Goal: Task Accomplishment & Management: Use online tool/utility

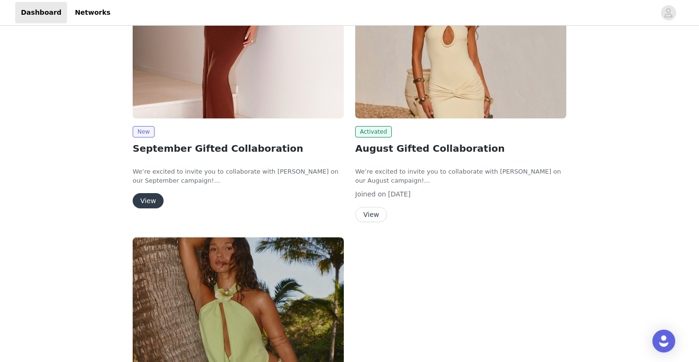
scroll to position [188, 0]
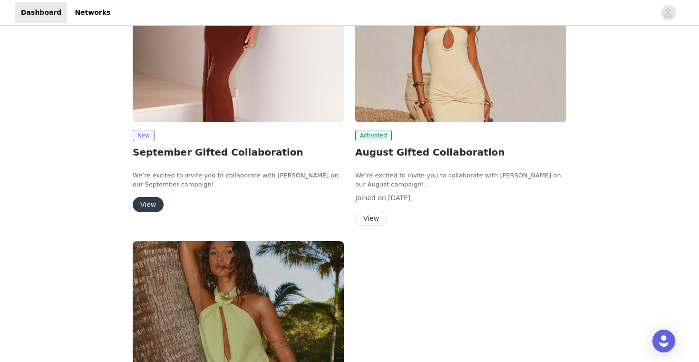
click at [146, 205] on button "View" at bounding box center [148, 204] width 31 height 15
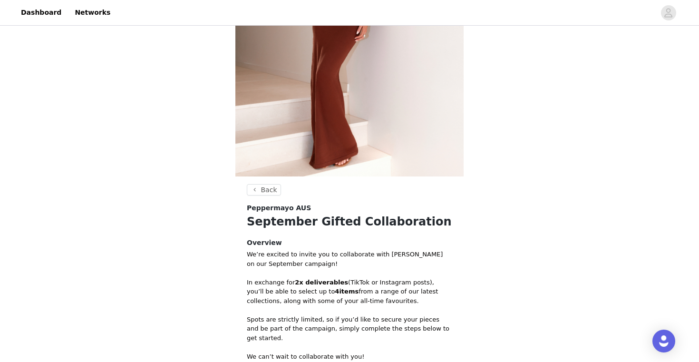
scroll to position [302, 0]
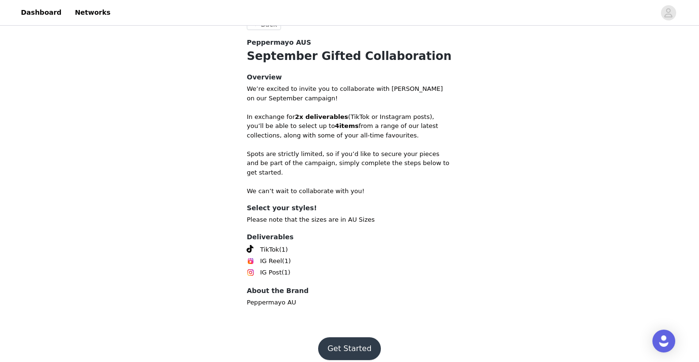
click at [348, 337] on button "Get Started" at bounding box center [349, 348] width 63 height 23
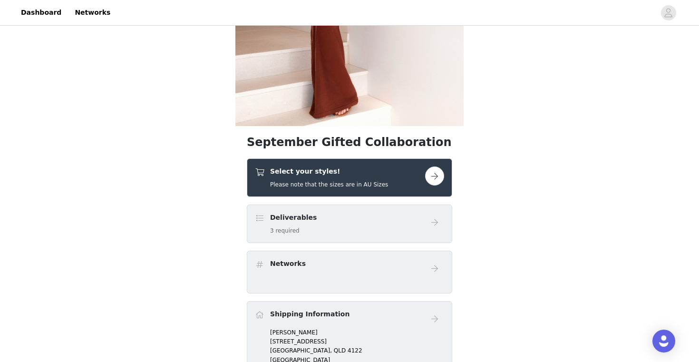
scroll to position [229, 0]
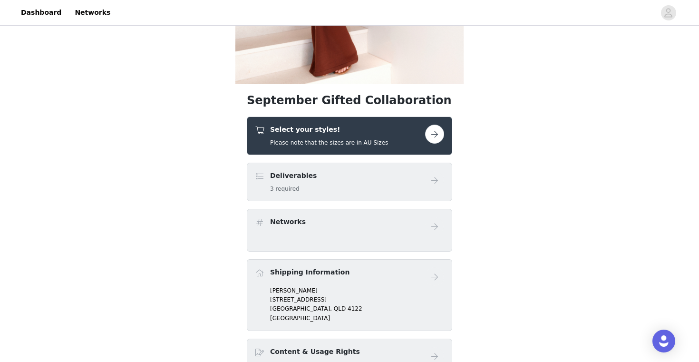
click at [438, 139] on button "button" at bounding box center [434, 134] width 19 height 19
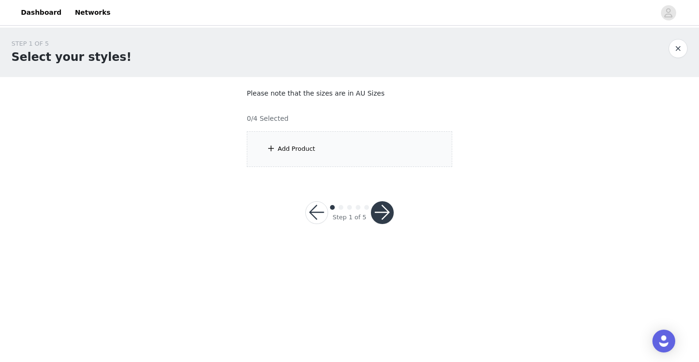
click at [348, 157] on div "Add Product" at bounding box center [349, 149] width 205 height 36
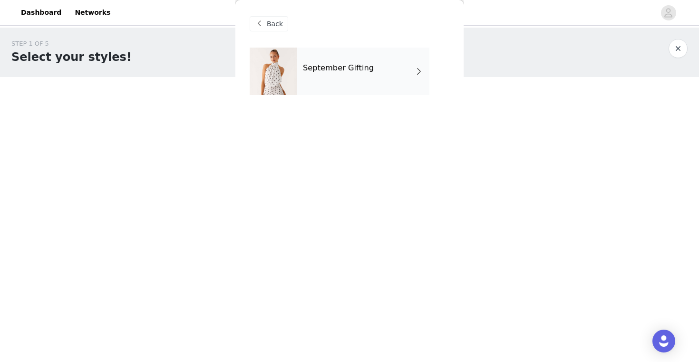
click at [353, 68] on h4 "September Gifting" at bounding box center [338, 68] width 71 height 9
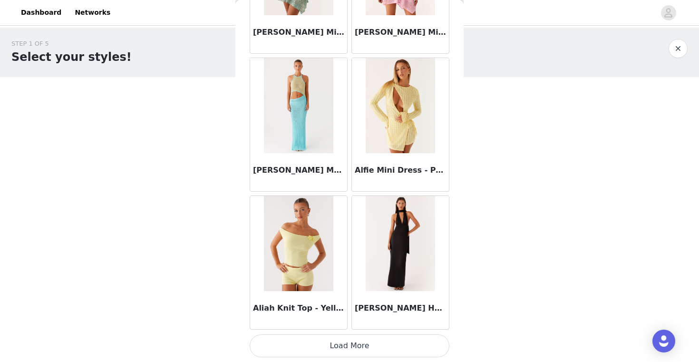
click at [361, 352] on button "Load More" at bounding box center [350, 345] width 200 height 23
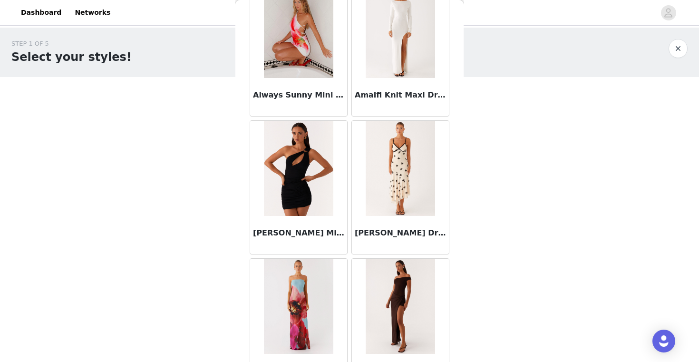
scroll to position [2472, 0]
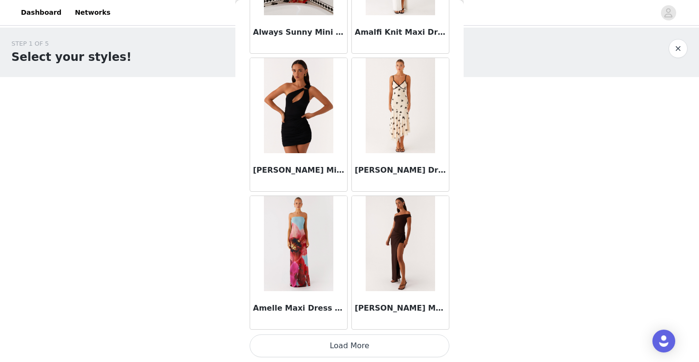
click at [356, 344] on button "Load More" at bounding box center [350, 345] width 200 height 23
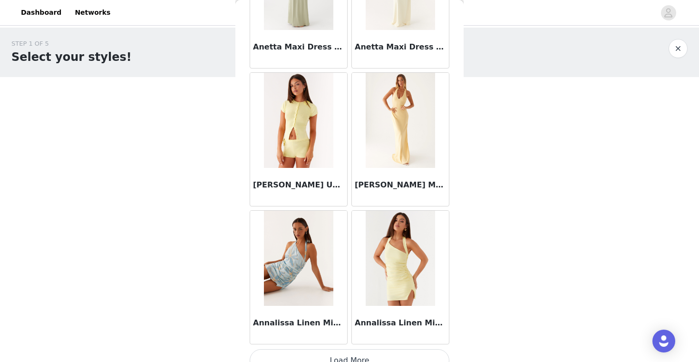
scroll to position [3850, 0]
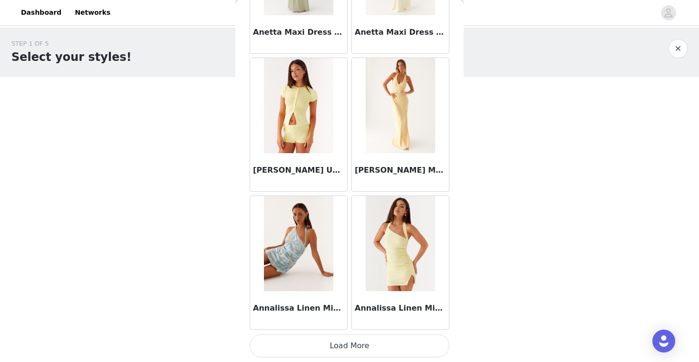
click at [357, 348] on button "Load More" at bounding box center [350, 345] width 200 height 23
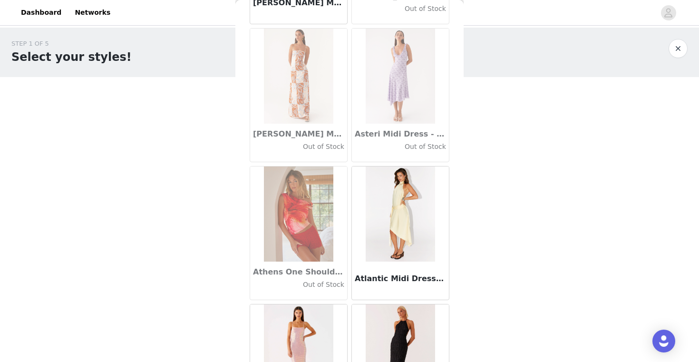
scroll to position [5229, 0]
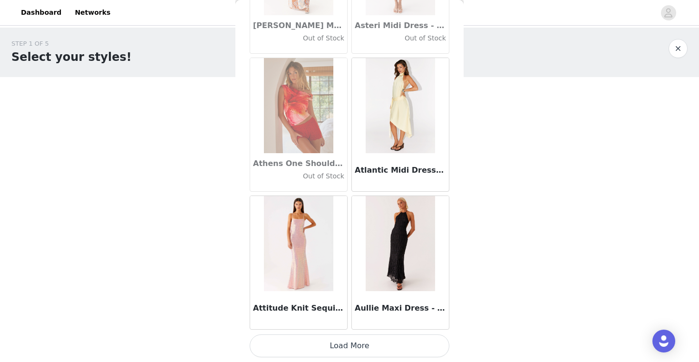
click at [359, 346] on button "Load More" at bounding box center [350, 345] width 200 height 23
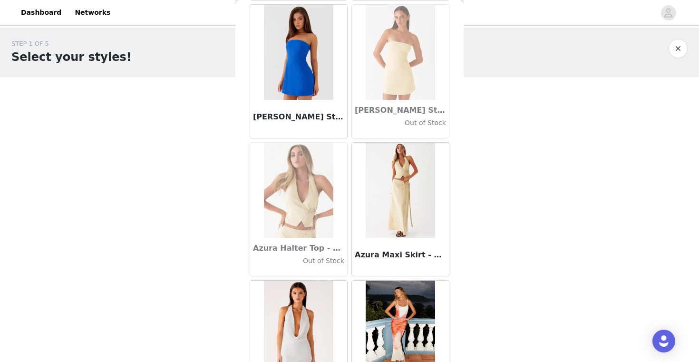
scroll to position [6608, 0]
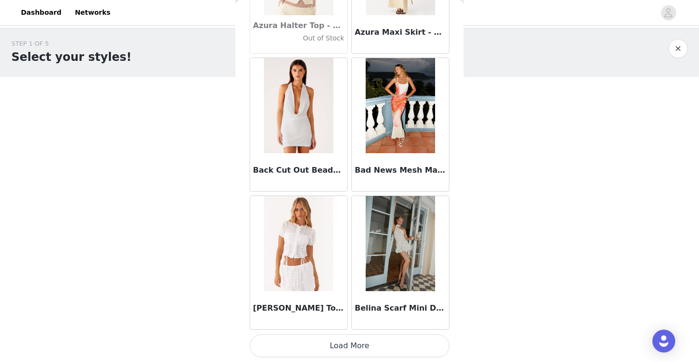
click at [334, 351] on button "Load More" at bounding box center [350, 345] width 200 height 23
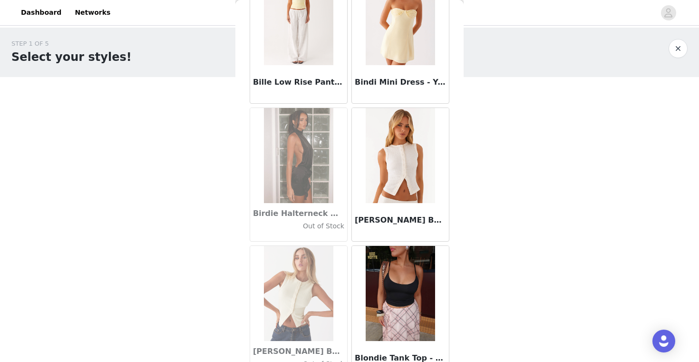
scroll to position [7987, 0]
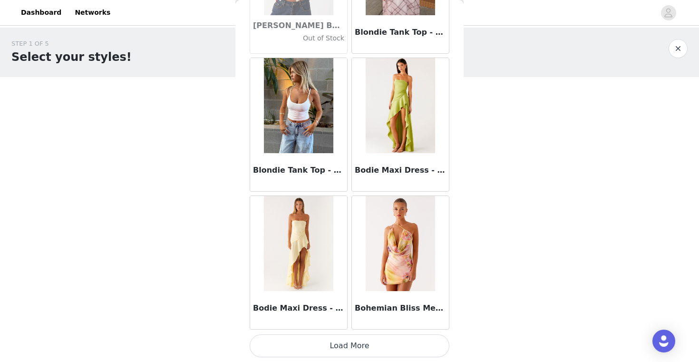
click at [328, 347] on button "Load More" at bounding box center [350, 345] width 200 height 23
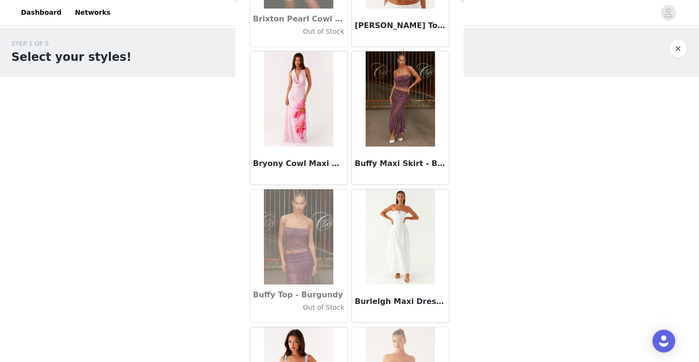
scroll to position [9365, 0]
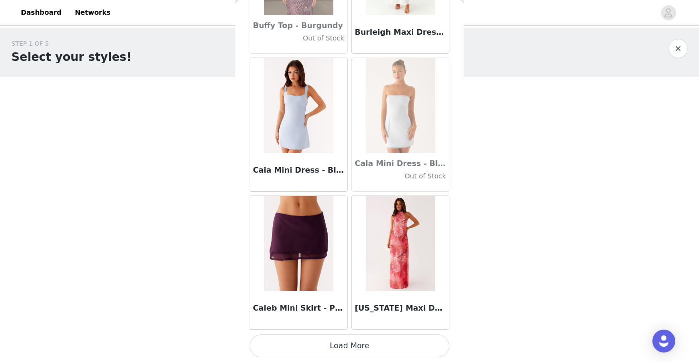
click at [369, 345] on button "Load More" at bounding box center [350, 345] width 200 height 23
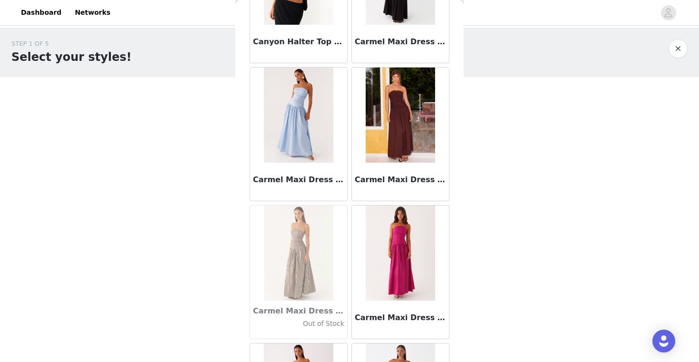
scroll to position [10744, 0]
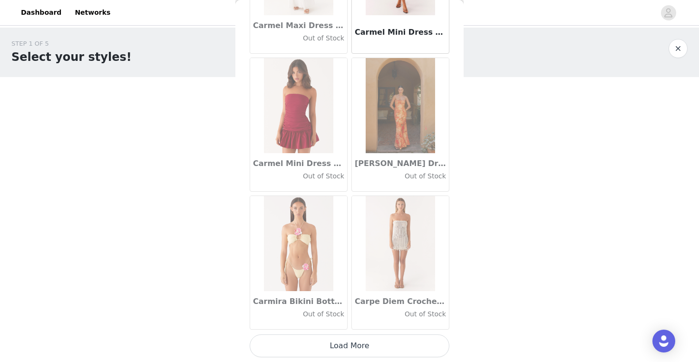
click at [369, 343] on button "Load More" at bounding box center [350, 345] width 200 height 23
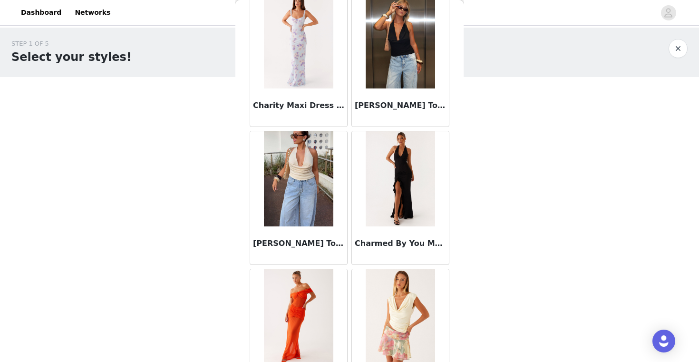
scroll to position [12123, 0]
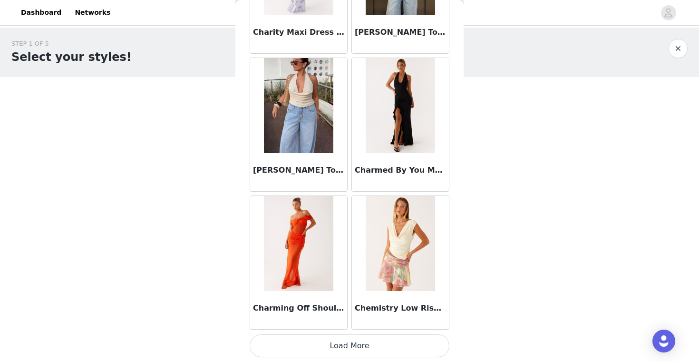
click at [368, 351] on button "Load More" at bounding box center [350, 345] width 200 height 23
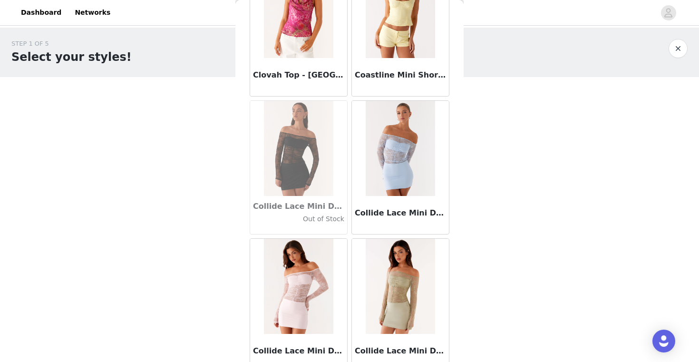
scroll to position [13502, 0]
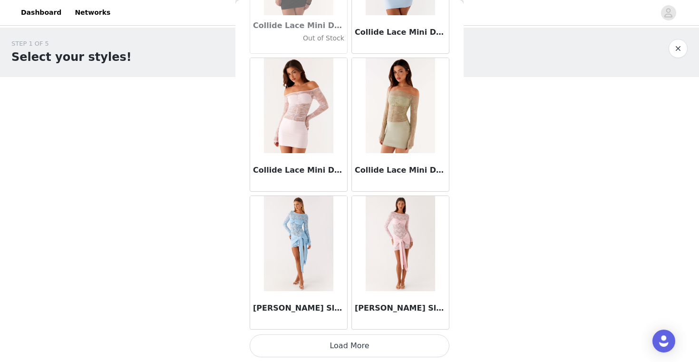
click at [354, 346] on button "Load More" at bounding box center [350, 345] width 200 height 23
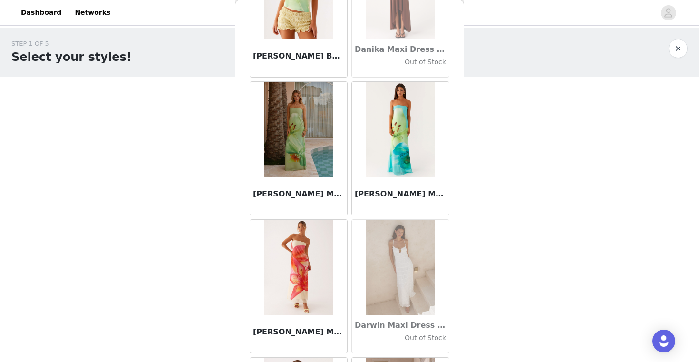
scroll to position [14880, 0]
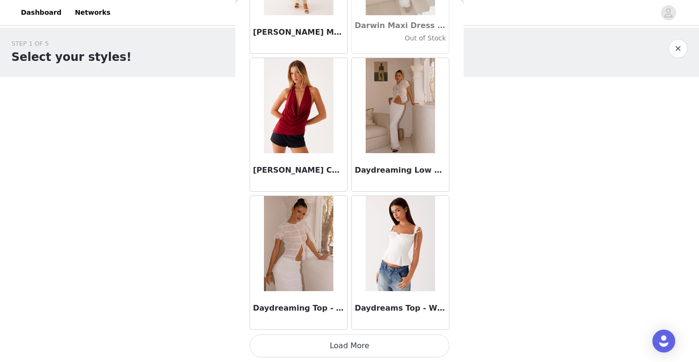
click at [368, 346] on button "Load More" at bounding box center [350, 345] width 200 height 23
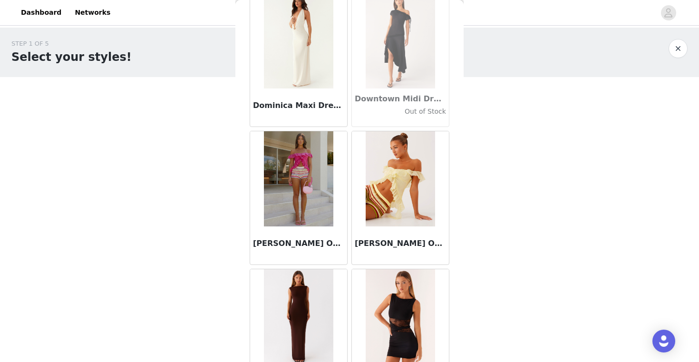
scroll to position [16259, 0]
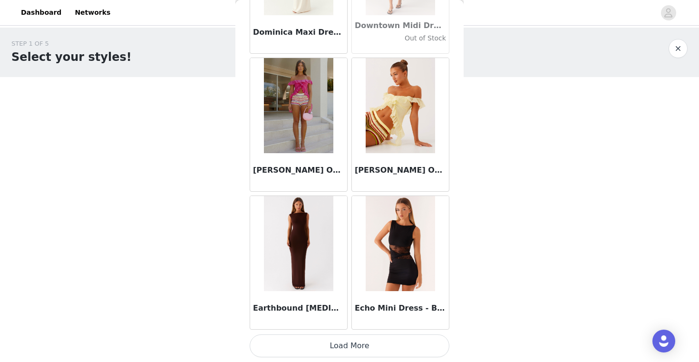
click at [347, 348] on button "Load More" at bounding box center [350, 345] width 200 height 23
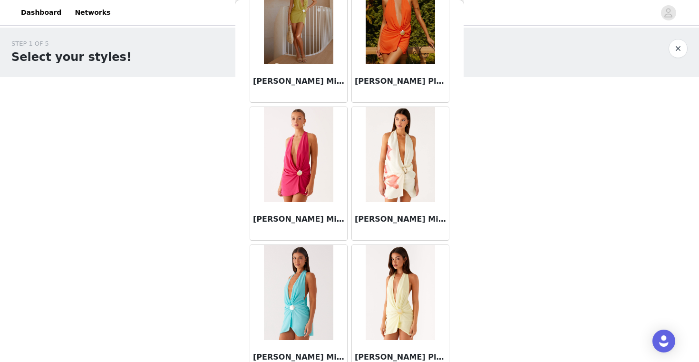
scroll to position [17638, 0]
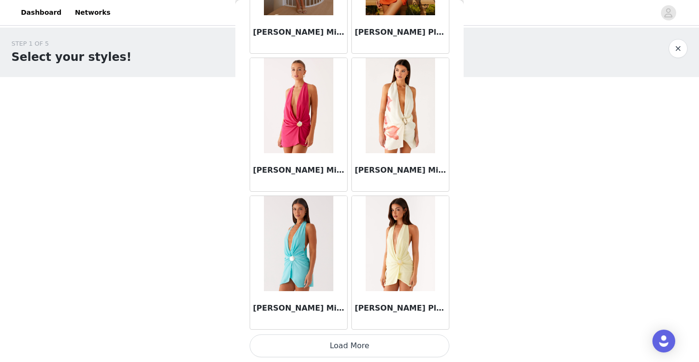
click at [360, 346] on button "Load More" at bounding box center [350, 345] width 200 height 23
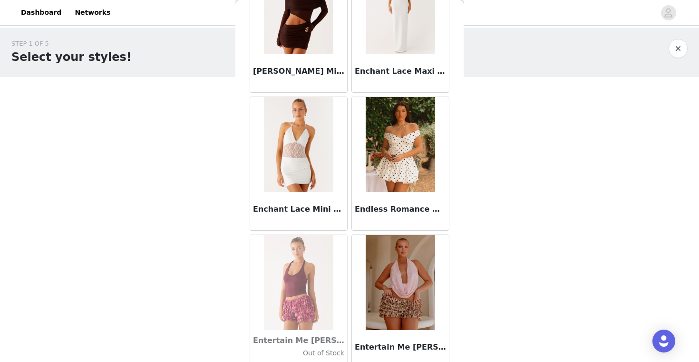
scroll to position [19016, 0]
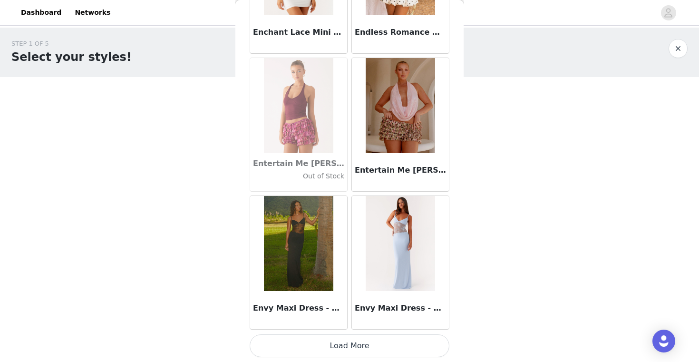
click at [363, 350] on button "Load More" at bounding box center [350, 345] width 200 height 23
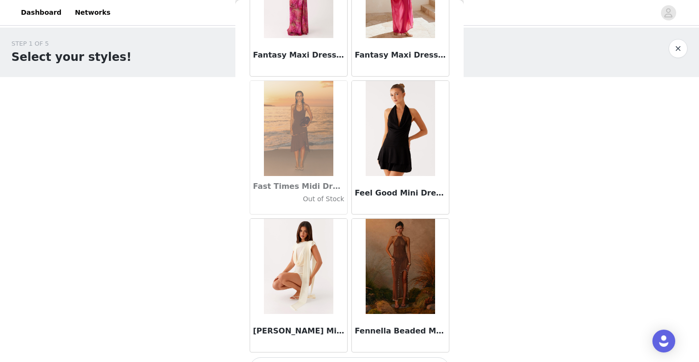
scroll to position [20395, 0]
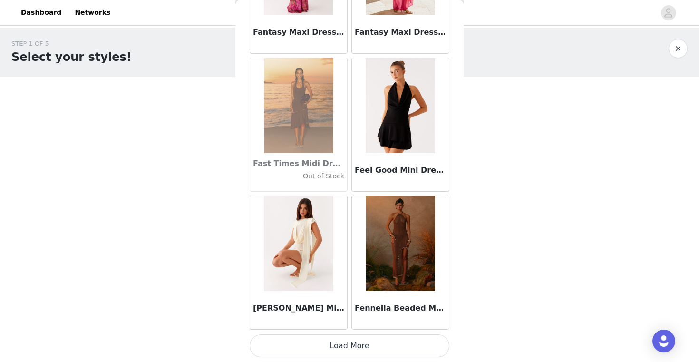
click at [352, 353] on button "Load More" at bounding box center [350, 345] width 200 height 23
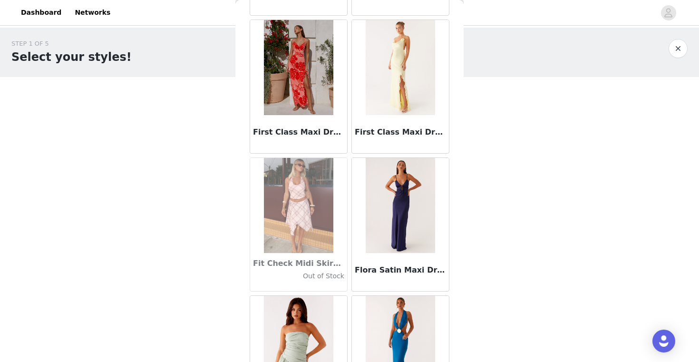
scroll to position [21774, 0]
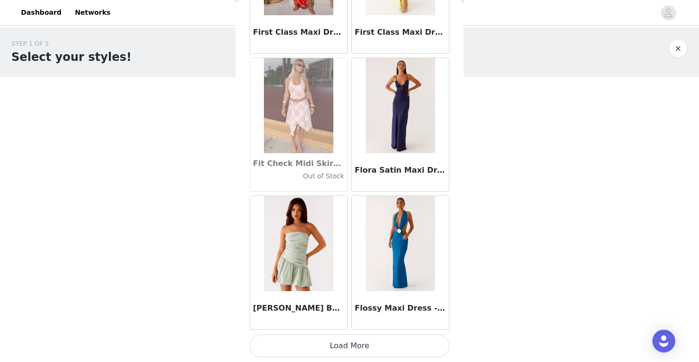
click at [361, 343] on button "Load More" at bounding box center [350, 345] width 200 height 23
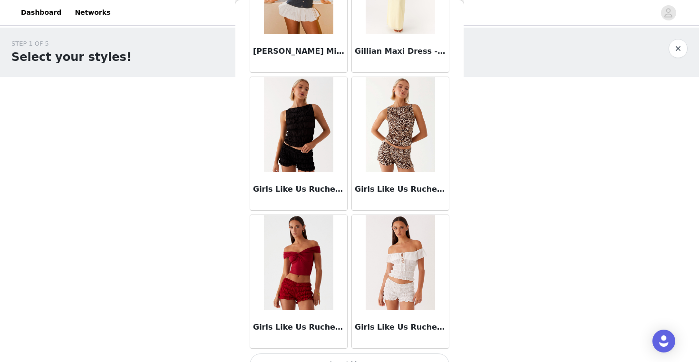
scroll to position [23153, 0]
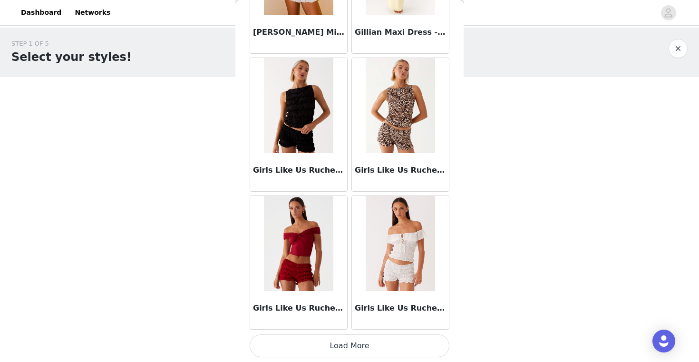
click at [364, 347] on button "Load More" at bounding box center [350, 345] width 200 height 23
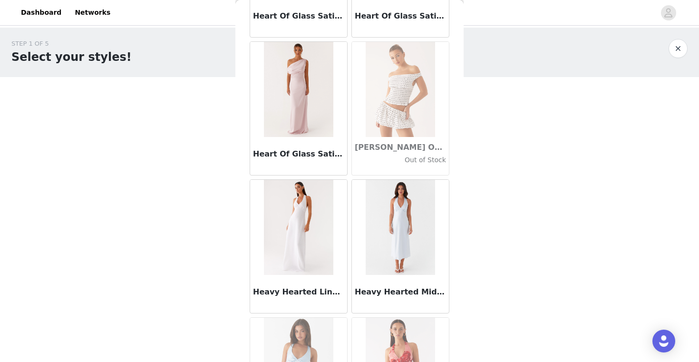
scroll to position [24531, 0]
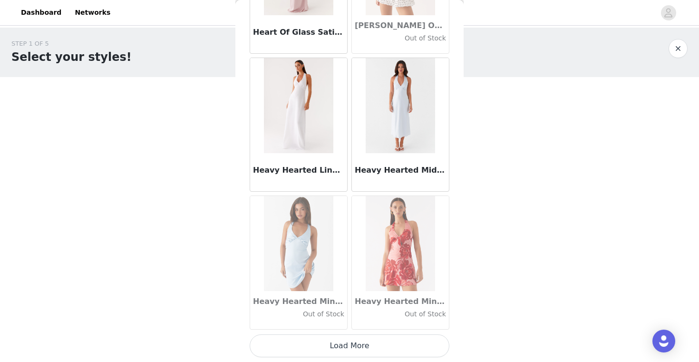
click at [368, 344] on button "Load More" at bounding box center [350, 345] width 200 height 23
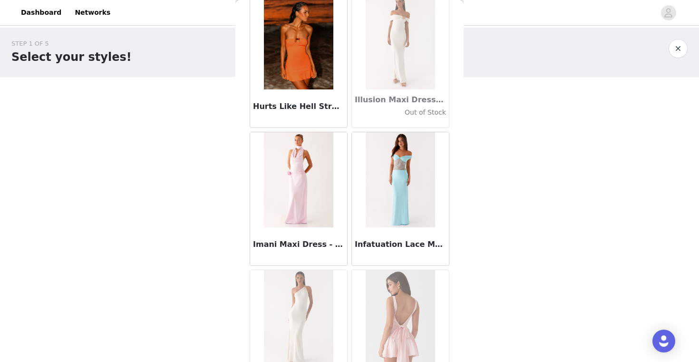
scroll to position [25910, 0]
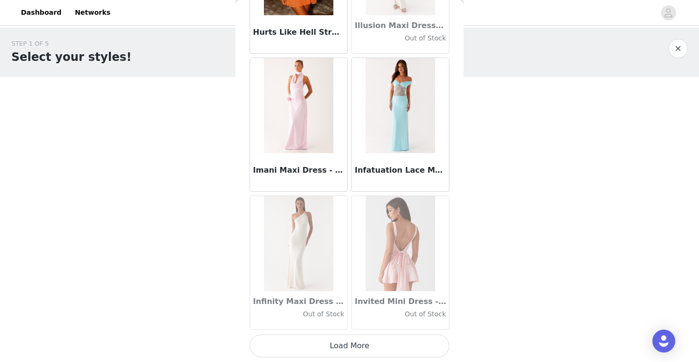
click at [370, 344] on button "Load More" at bounding box center [350, 345] width 200 height 23
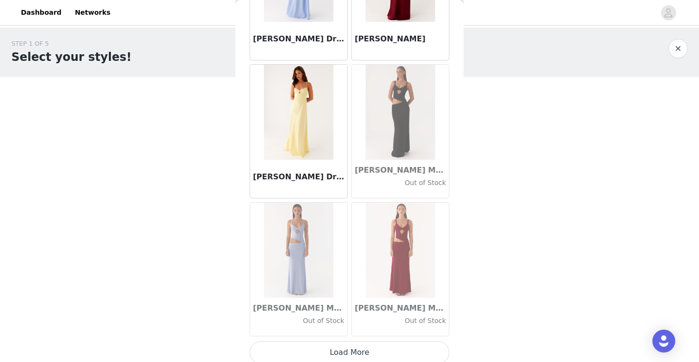
scroll to position [27289, 0]
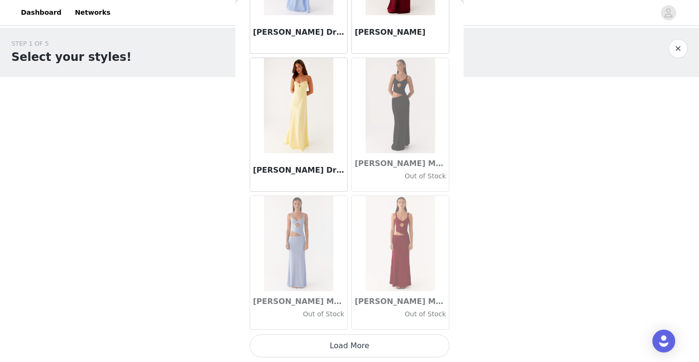
click at [350, 343] on button "Load More" at bounding box center [350, 345] width 200 height 23
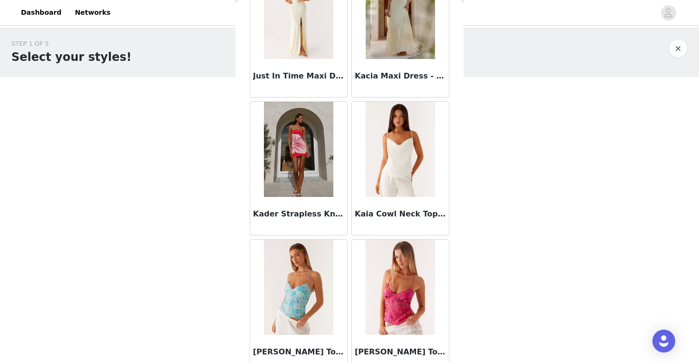
scroll to position [28625, 0]
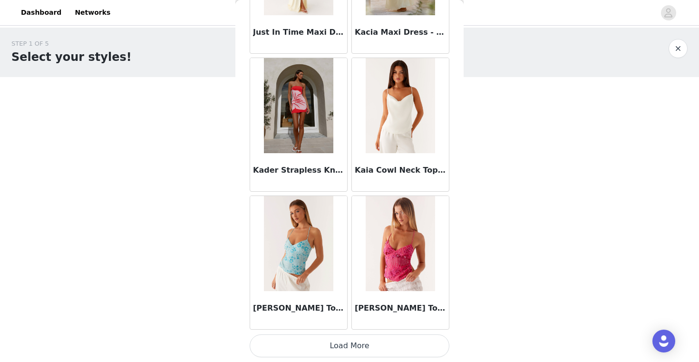
click at [349, 345] on button "Load More" at bounding box center [350, 345] width 200 height 23
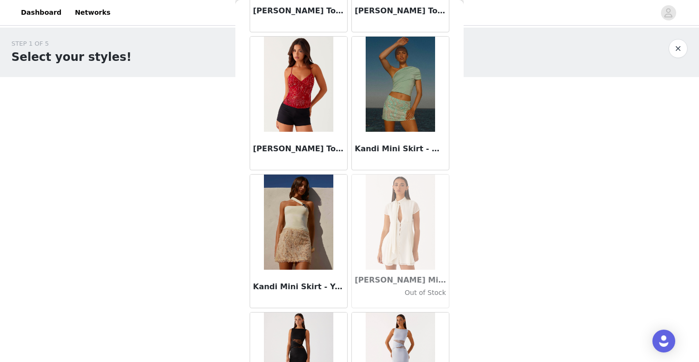
scroll to position [29112, 0]
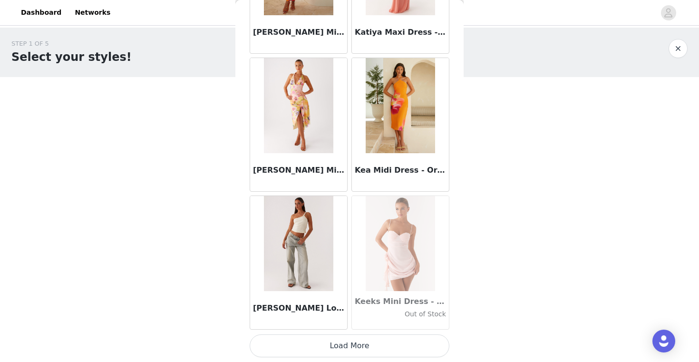
click at [349, 345] on button "Load More" at bounding box center [350, 345] width 200 height 23
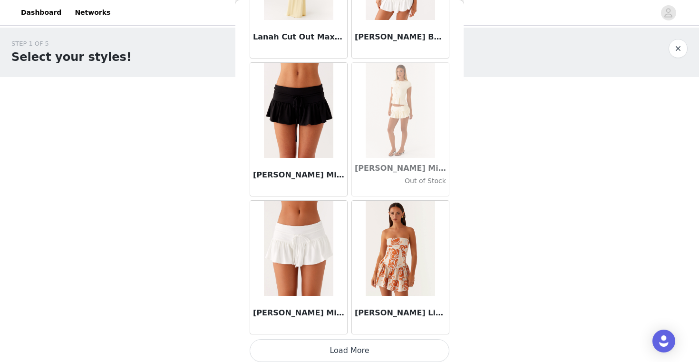
scroll to position [31425, 0]
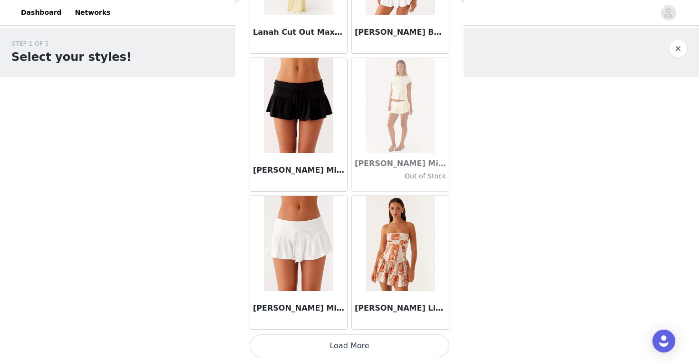
click at [347, 346] on button "Load More" at bounding box center [350, 345] width 200 height 23
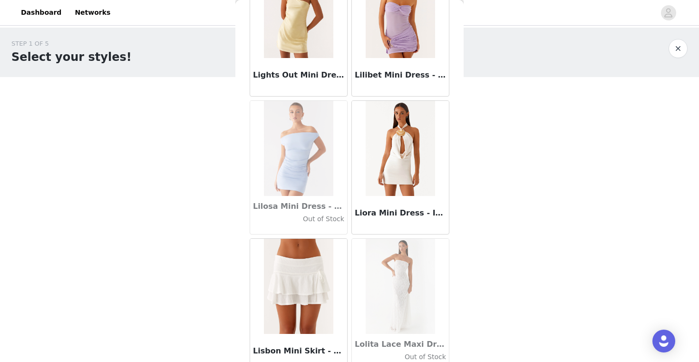
scroll to position [32804, 0]
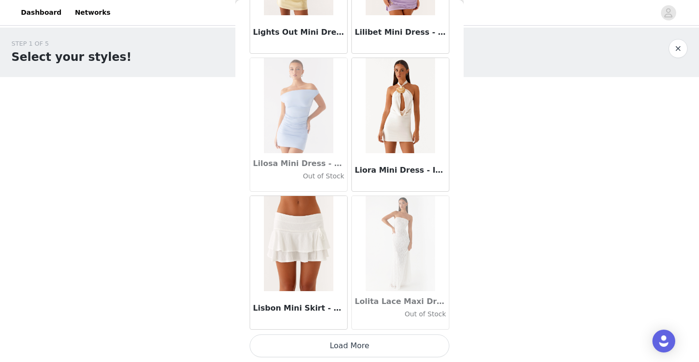
click at [347, 346] on button "Load More" at bounding box center [350, 345] width 200 height 23
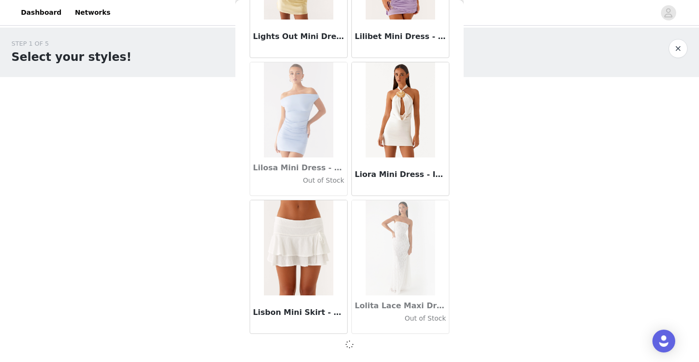
scroll to position [32799, 0]
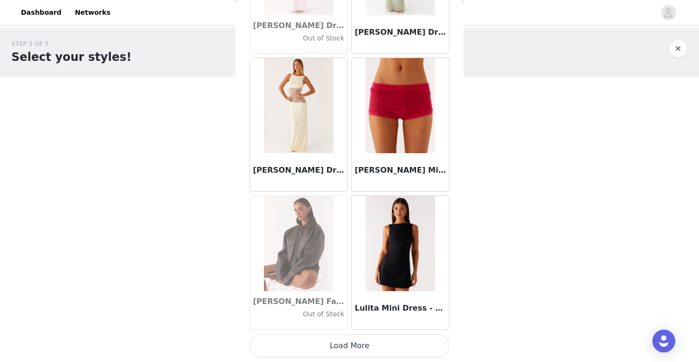
click at [347, 346] on button "Load More" at bounding box center [350, 345] width 200 height 23
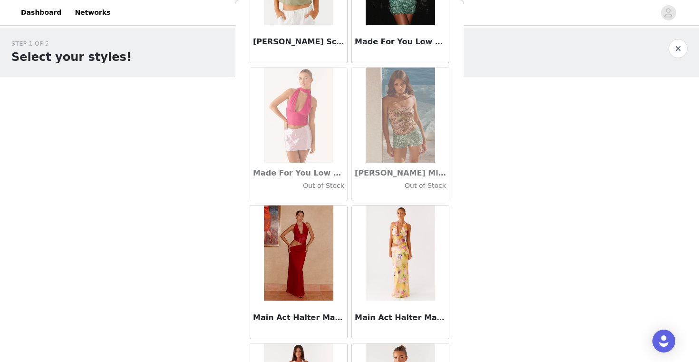
scroll to position [35561, 0]
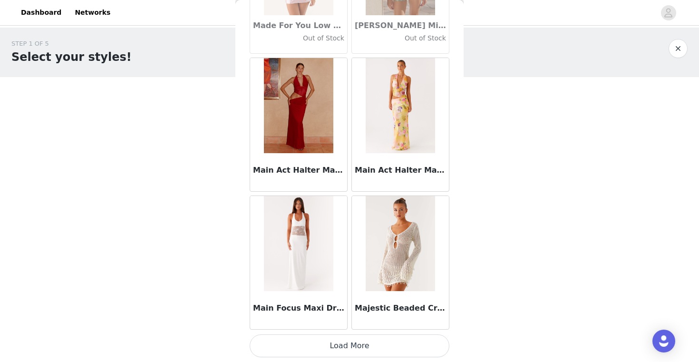
click at [350, 348] on button "Load More" at bounding box center [350, 345] width 200 height 23
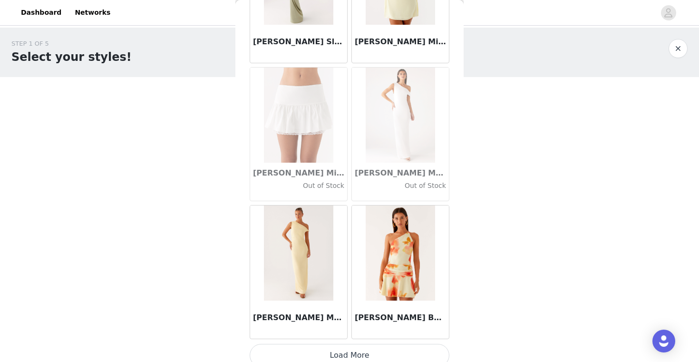
scroll to position [36940, 0]
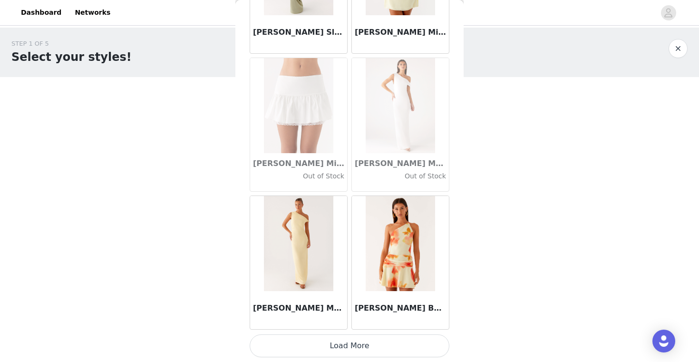
click at [350, 344] on button "Load More" at bounding box center [350, 345] width 200 height 23
